Goal: Check status: Check status

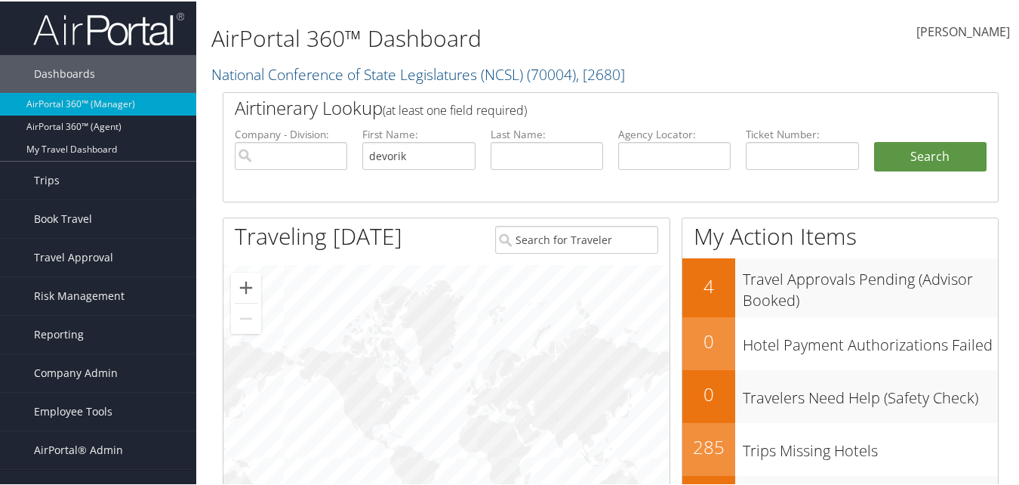
type input "devorik"
type input "[PERSON_NAME]"
click at [874, 140] on button "Search" at bounding box center [930, 155] width 112 height 30
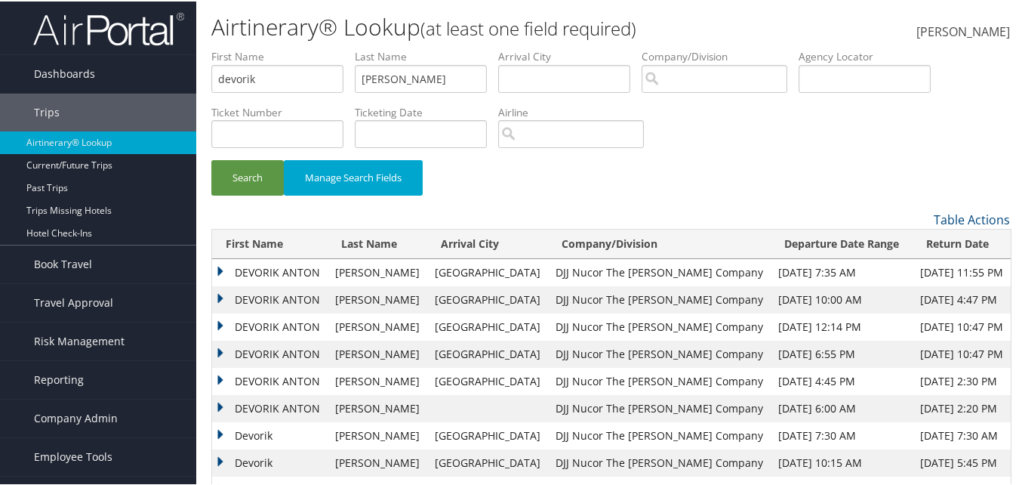
scroll to position [71, 0]
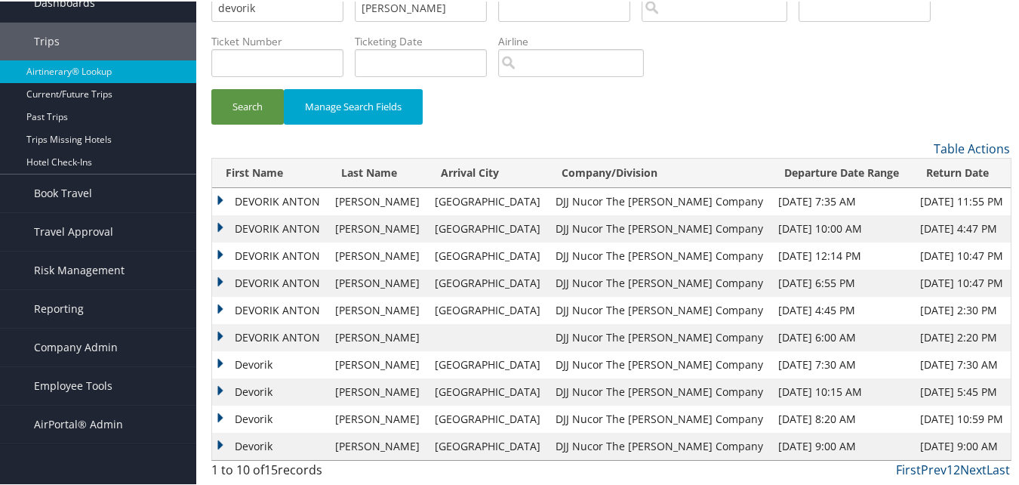
click at [225, 201] on td "DEVORIK ANTON" at bounding box center [270, 199] width 116 height 27
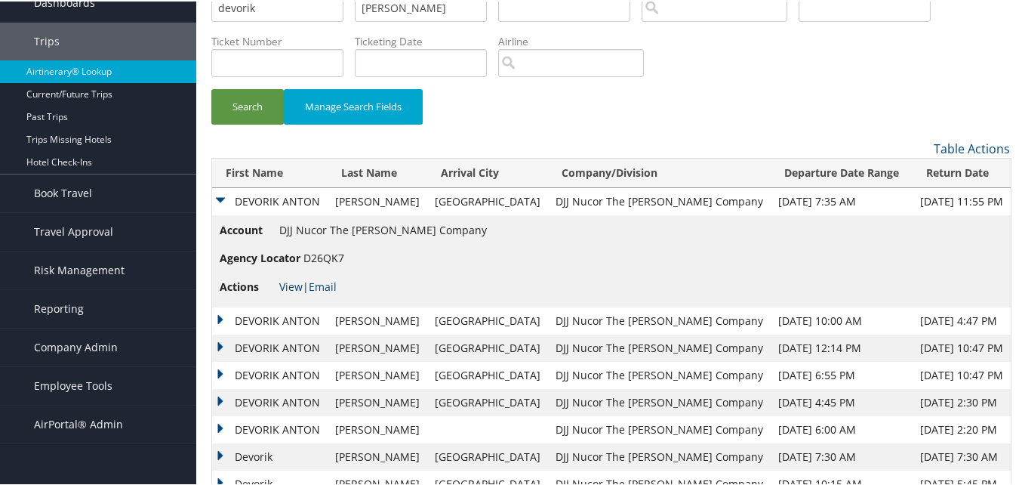
click at [288, 285] on link "View" at bounding box center [290, 285] width 23 height 14
